Goal: Transaction & Acquisition: Download file/media

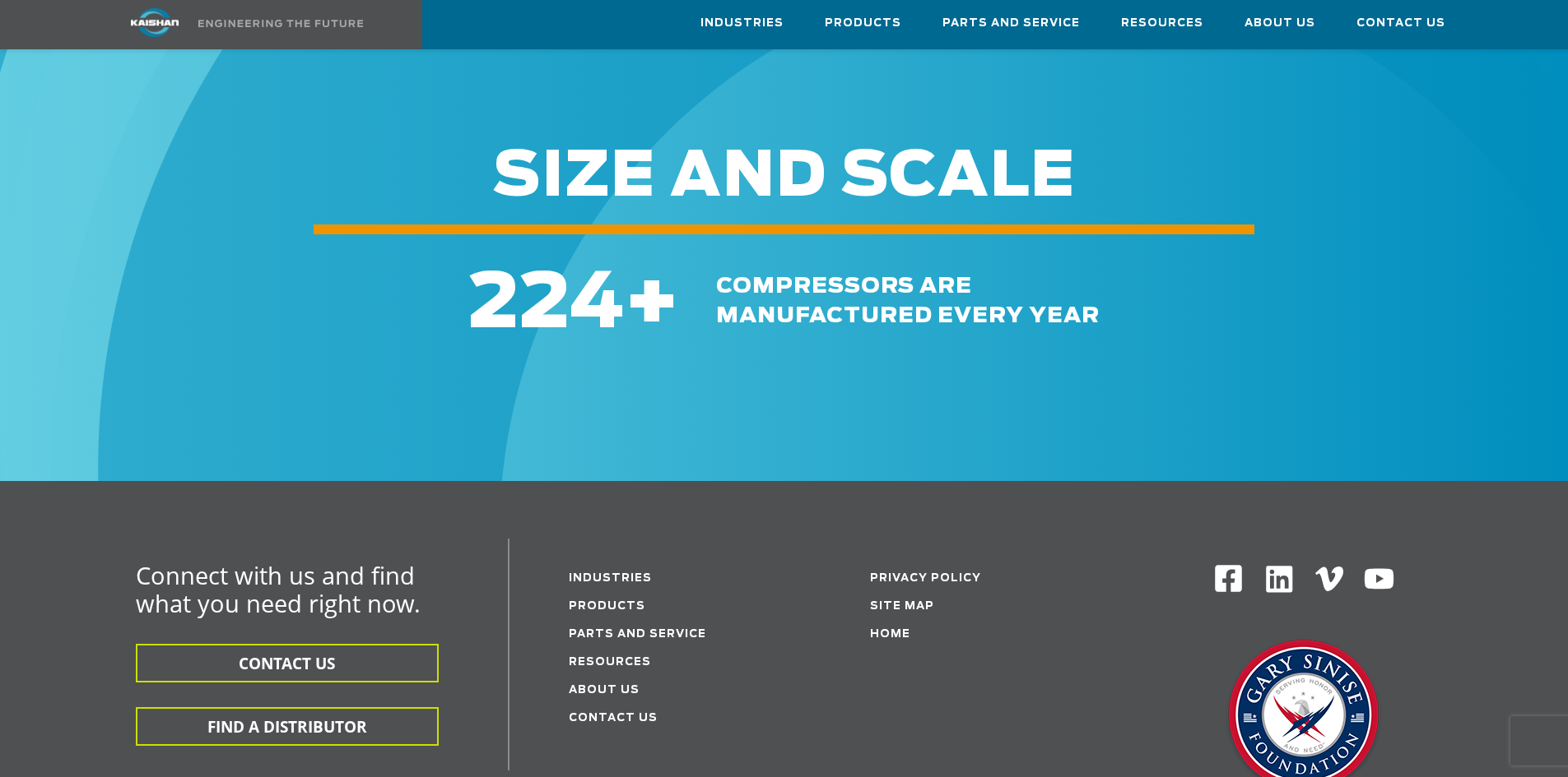
scroll to position [4630, 0]
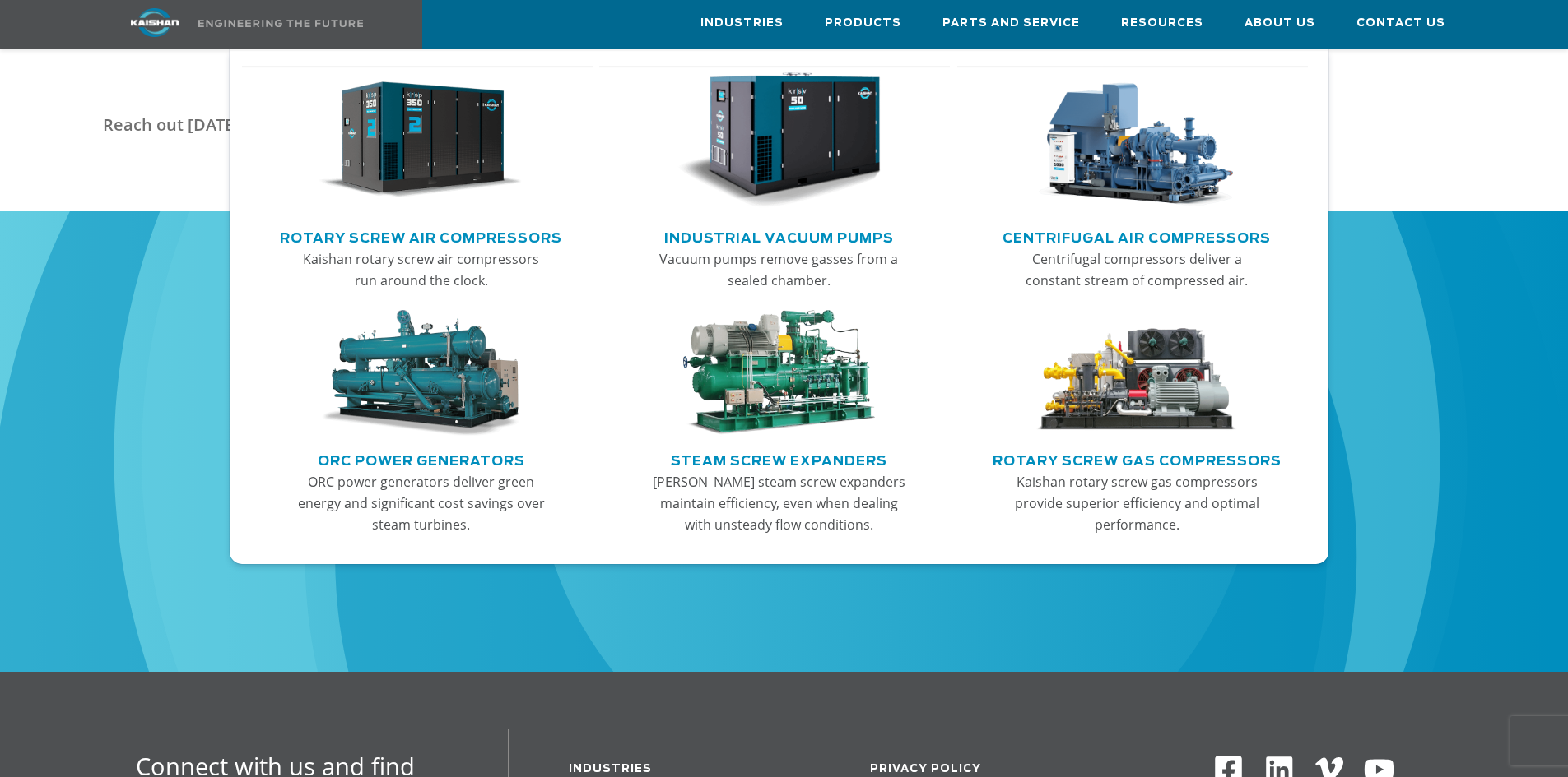
click at [444, 149] on img "Main menu" at bounding box center [420, 140] width 202 height 136
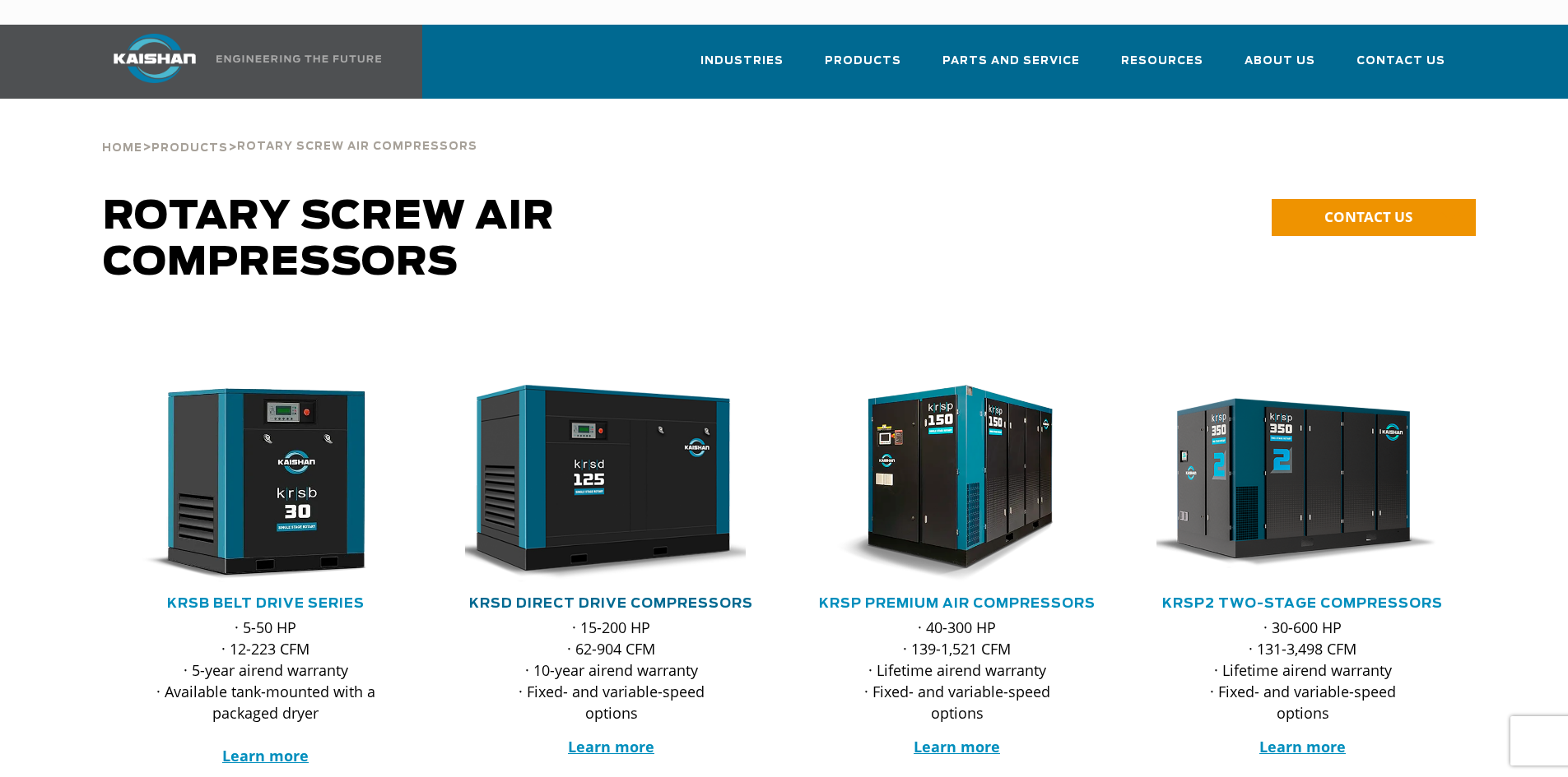
click at [577, 598] on link "KRSD Direct Drive Compressors" at bounding box center [610, 604] width 284 height 13
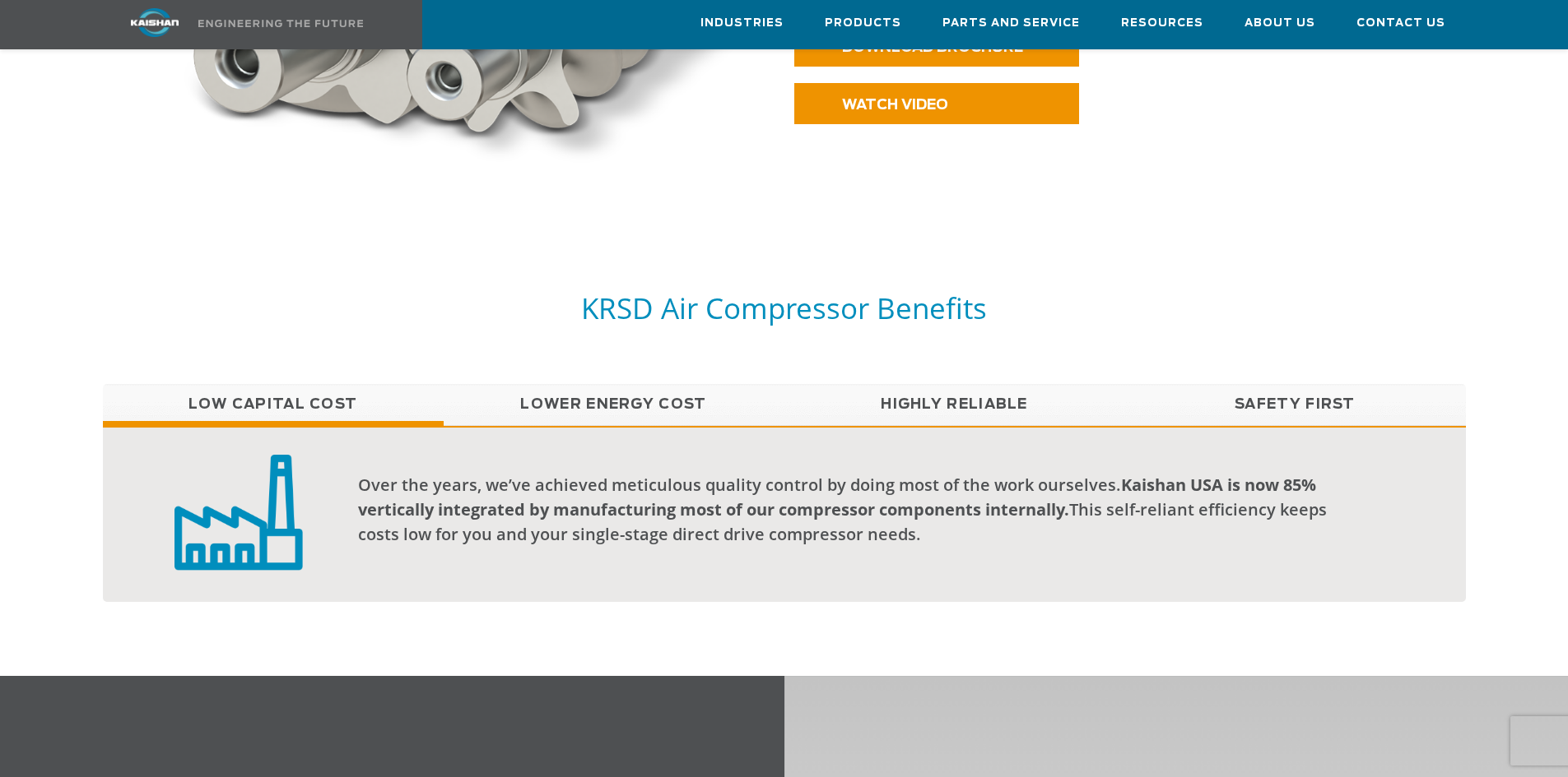
scroll to position [905, 0]
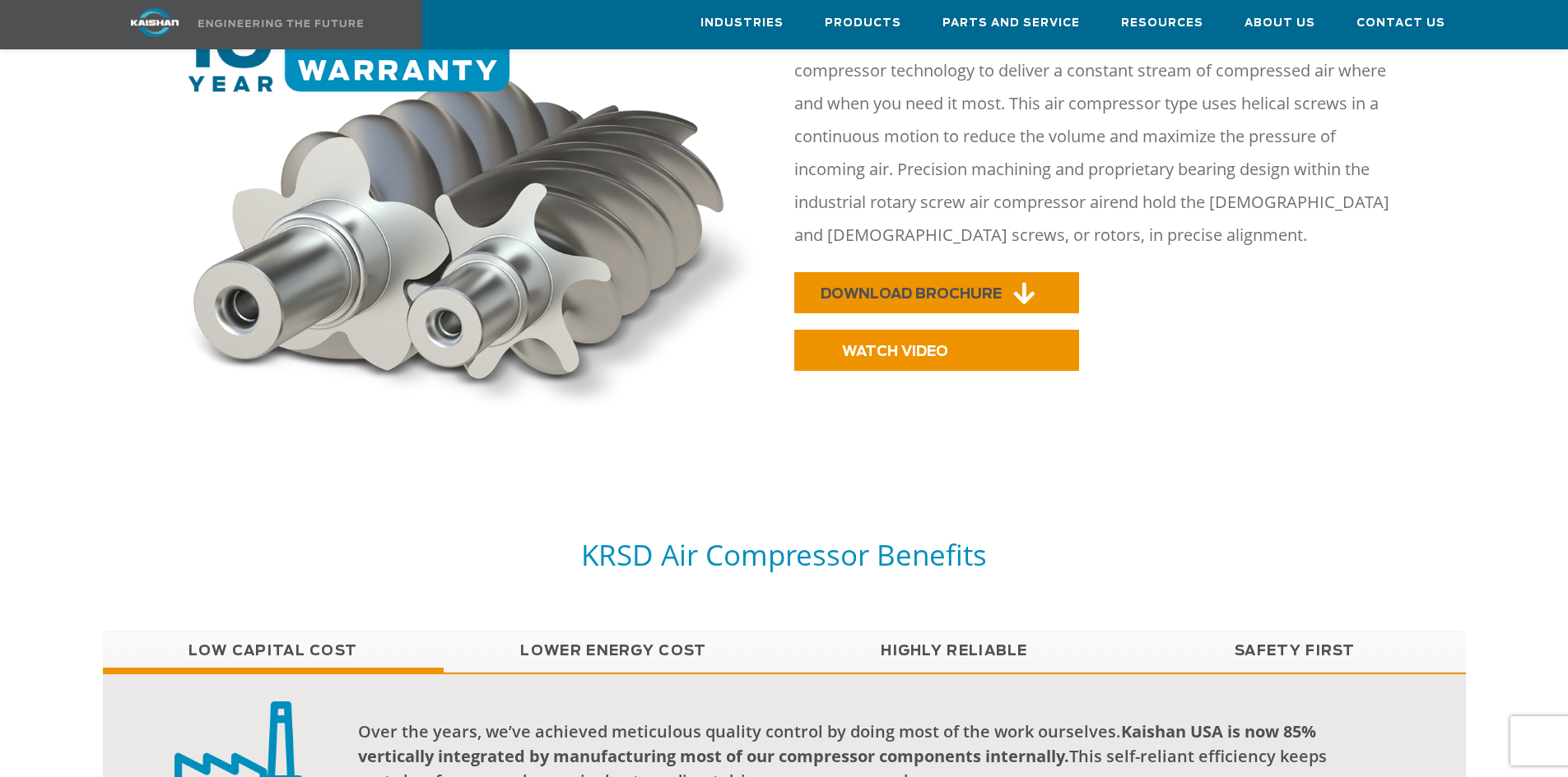
click at [895, 287] on span "DOWNLOAD BROCHURE" at bounding box center [911, 293] width 181 height 14
